Goal: Navigation & Orientation: Find specific page/section

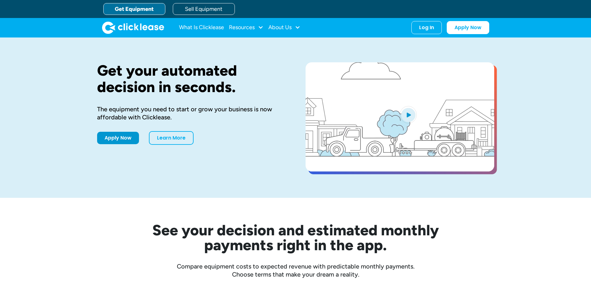
click at [429, 34] on div "What Is Clicklease Resources Blog Case Studies Videos FAQs About Us About Us Ca…" at bounding box center [295, 27] width 387 height 19
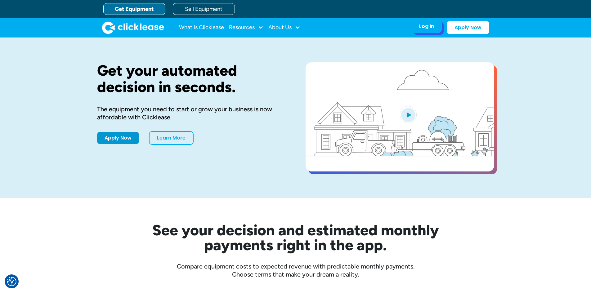
click at [425, 32] on div "Log In Account login I use Clicklease to get my equipment Partner Portal I offe…" at bounding box center [426, 26] width 30 height 13
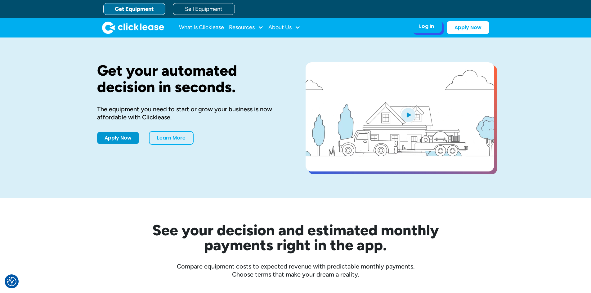
click at [429, 31] on div "Log In Account login I use Clicklease to get my equipment Partner Portal I offe…" at bounding box center [426, 26] width 30 height 13
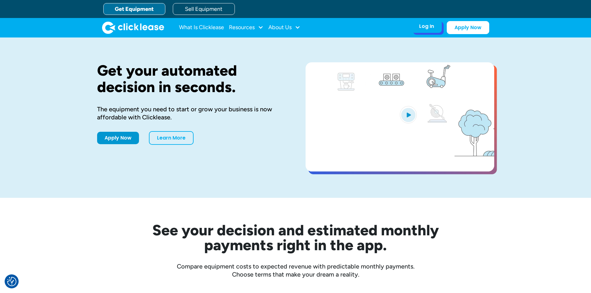
click at [430, 31] on div "Log In Account login I use Clicklease to get my equipment Partner Portal I offe…" at bounding box center [426, 26] width 30 height 13
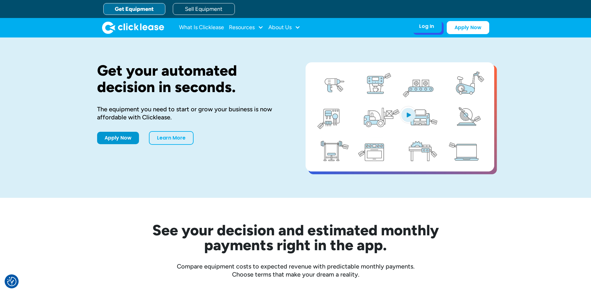
click at [428, 29] on div "Log In" at bounding box center [426, 26] width 15 height 6
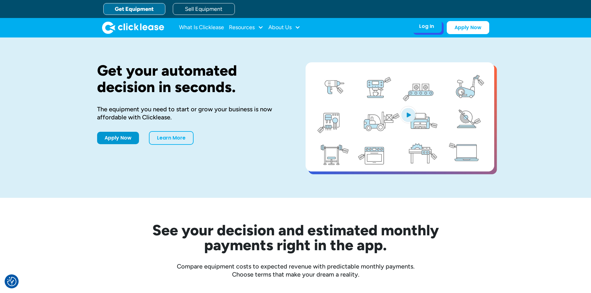
click at [428, 29] on div "Log In" at bounding box center [426, 26] width 15 height 6
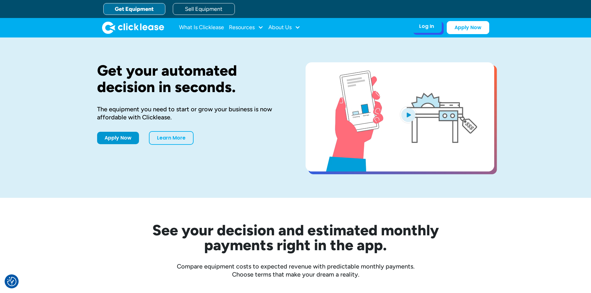
click at [427, 27] on div "Log In" at bounding box center [426, 26] width 15 height 6
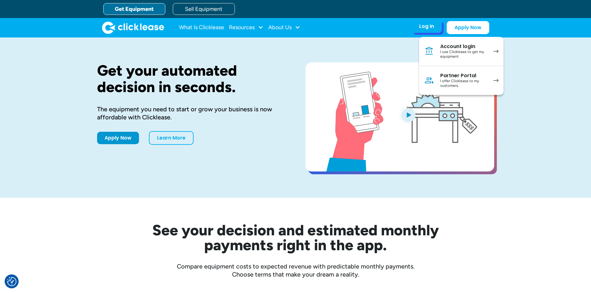
click at [432, 87] on link "Partner Portal I offer Clicklease to my customers." at bounding box center [461, 80] width 84 height 29
